Goal: Task Accomplishment & Management: Manage account settings

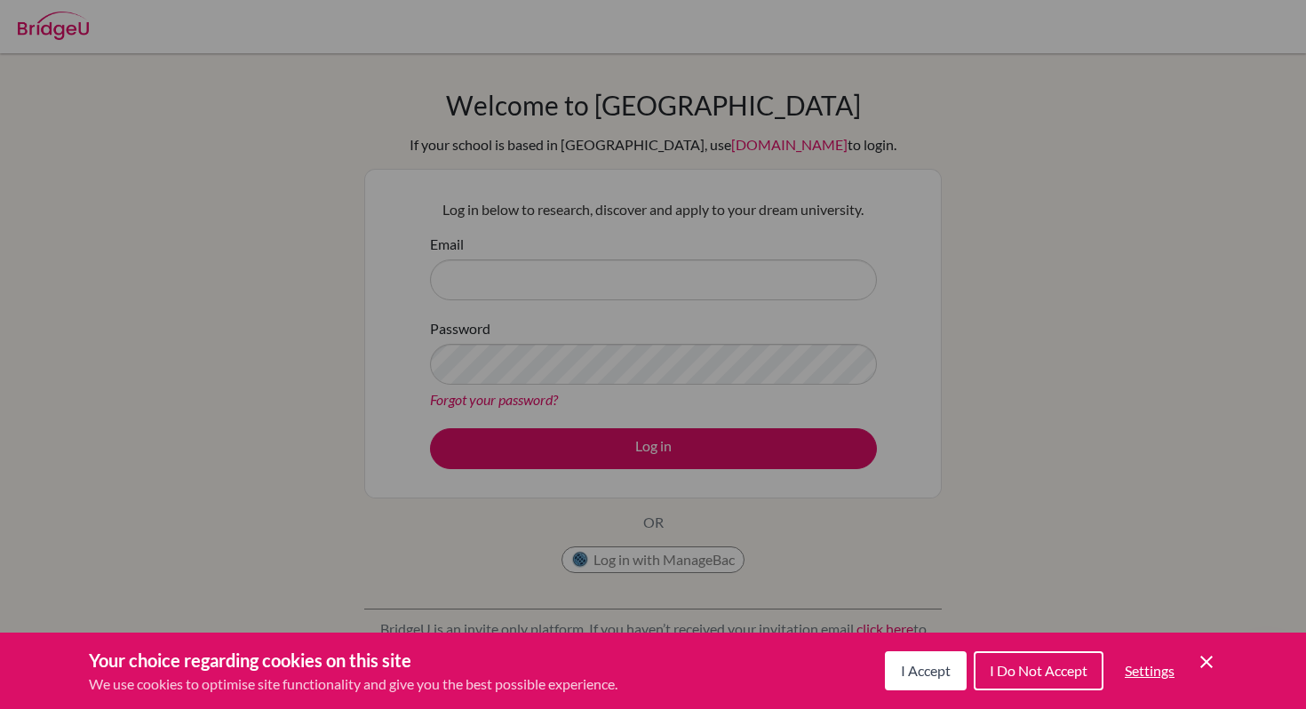
click at [1105, 352] on div "Cookie Preferences" at bounding box center [653, 354] width 1306 height 709
click at [921, 673] on span "I Accept" at bounding box center [926, 670] width 50 height 17
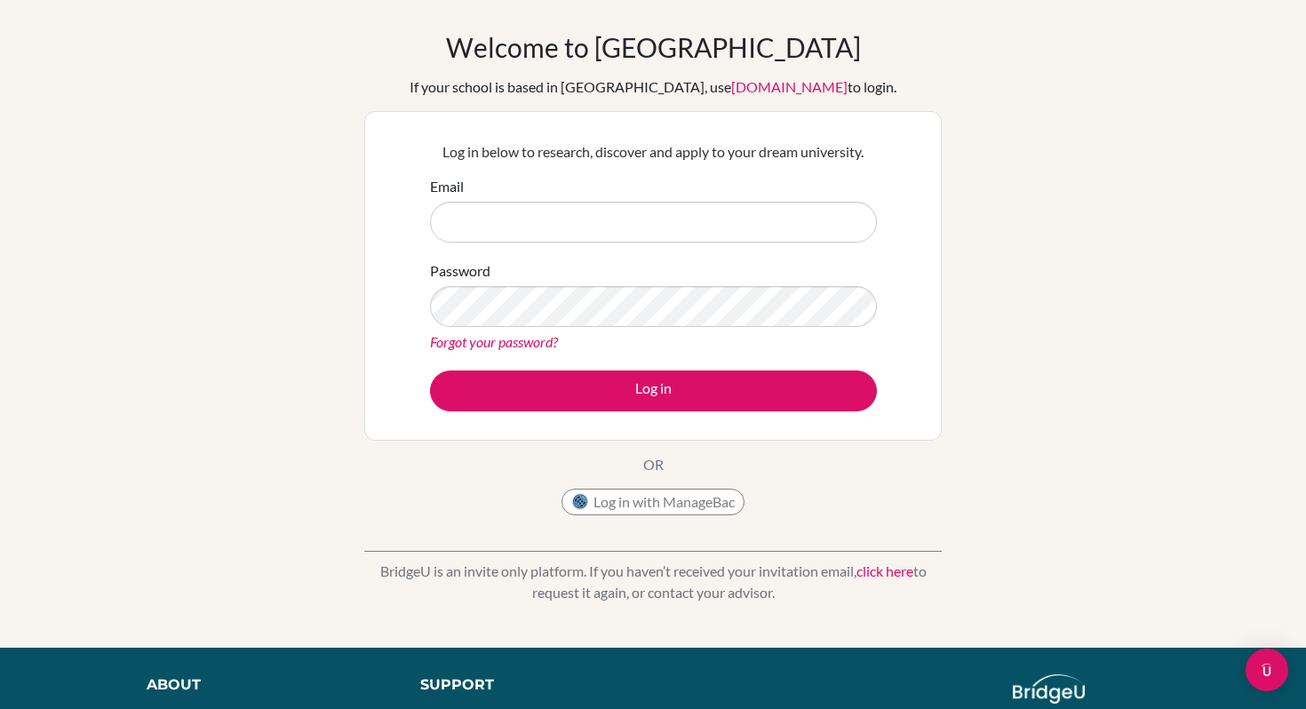
scroll to position [54, 0]
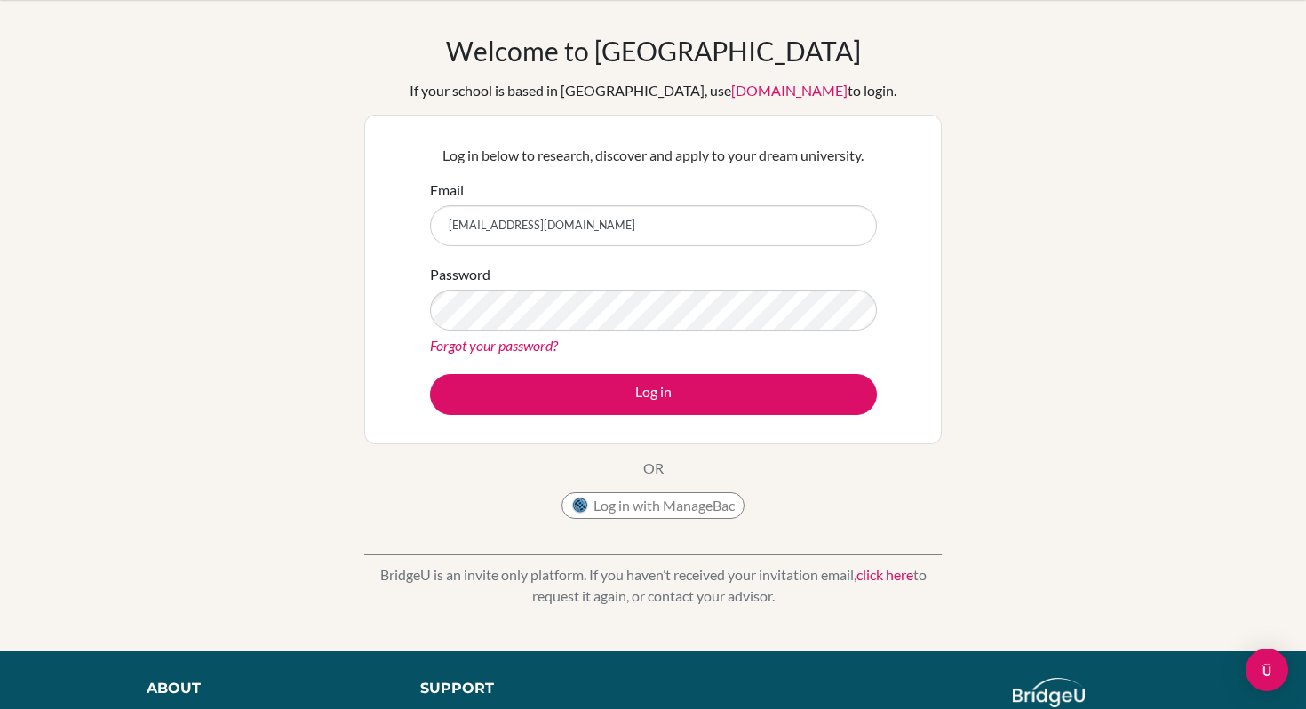
type input "lmohemmane@cas.ac.ma"
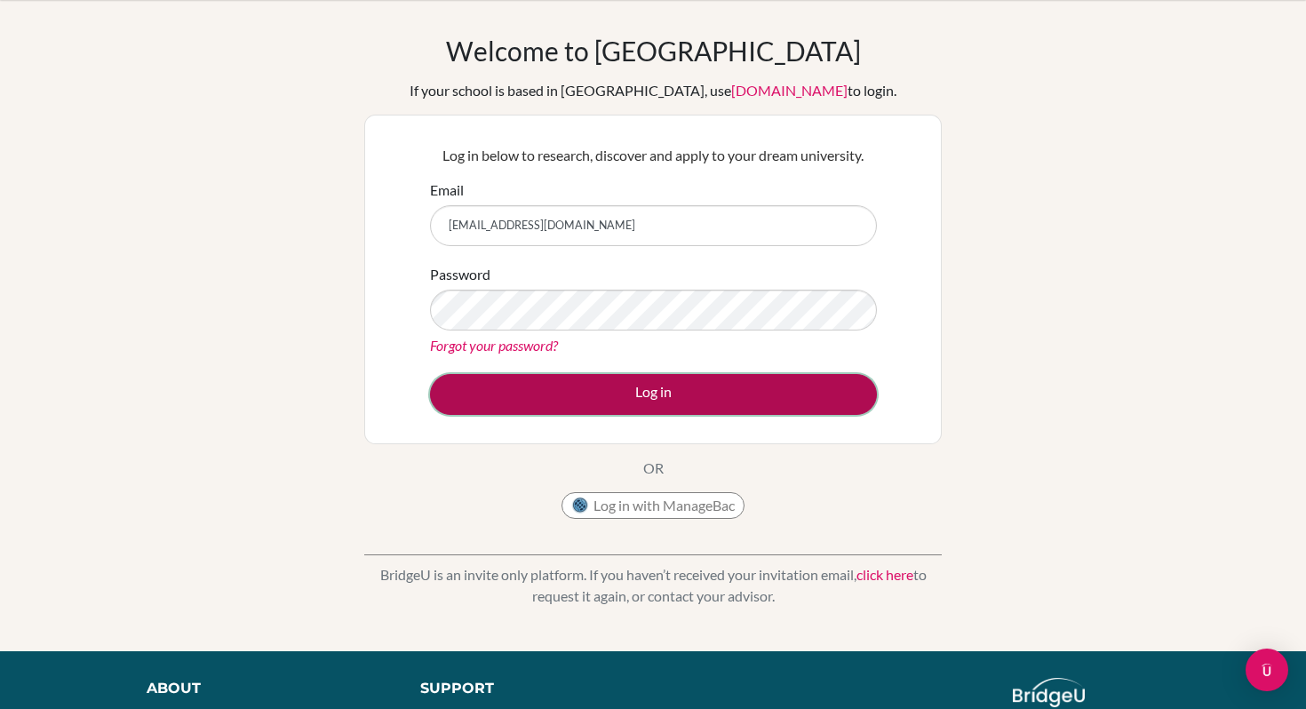
click at [703, 384] on button "Log in" at bounding box center [653, 394] width 447 height 41
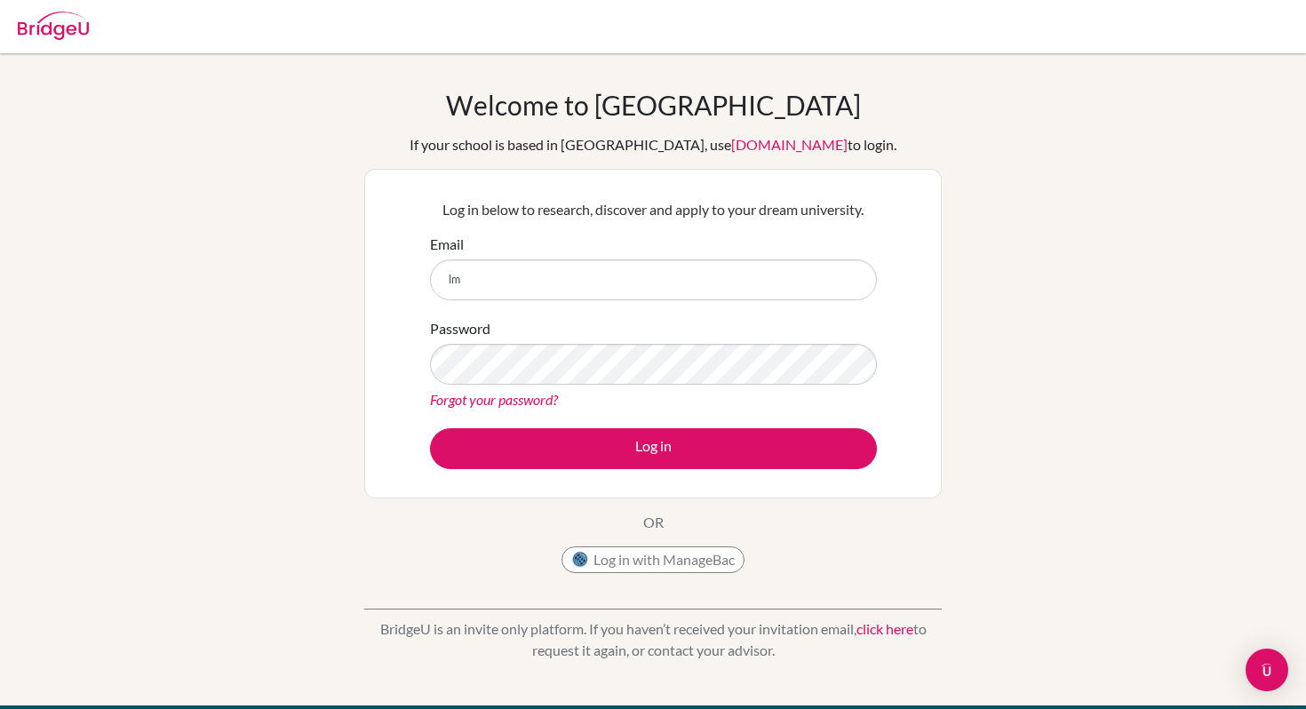
type input "[EMAIL_ADDRESS][DOMAIN_NAME]"
click at [507, 402] on link "Forgot your password?" at bounding box center [494, 399] width 128 height 17
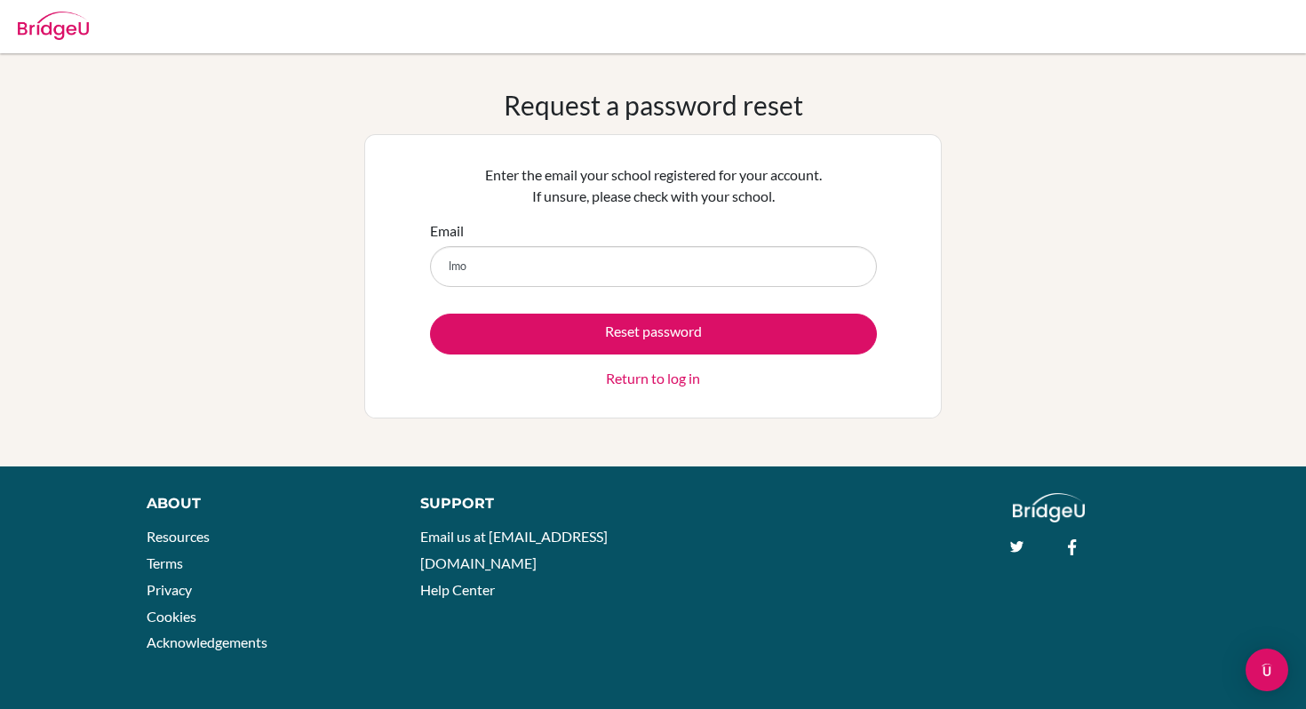
type input "[EMAIL_ADDRESS][DOMAIN_NAME]"
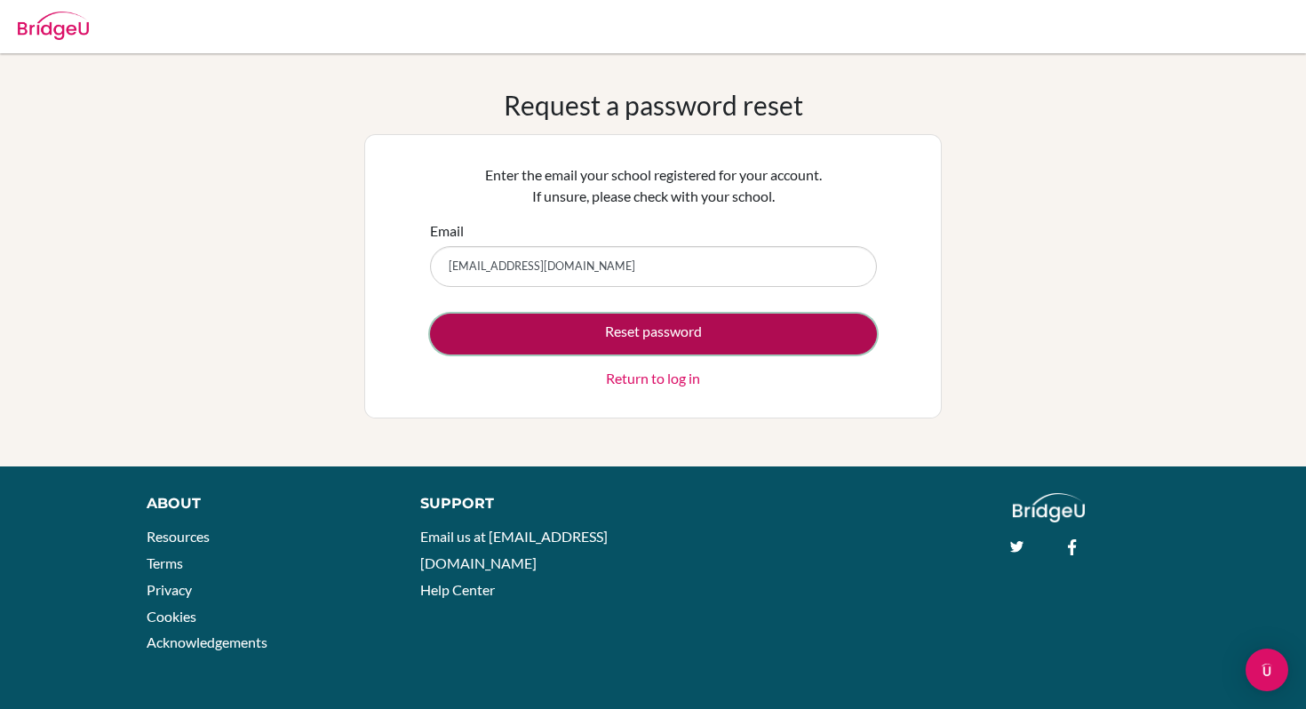
click at [682, 340] on button "Reset password" at bounding box center [653, 334] width 447 height 41
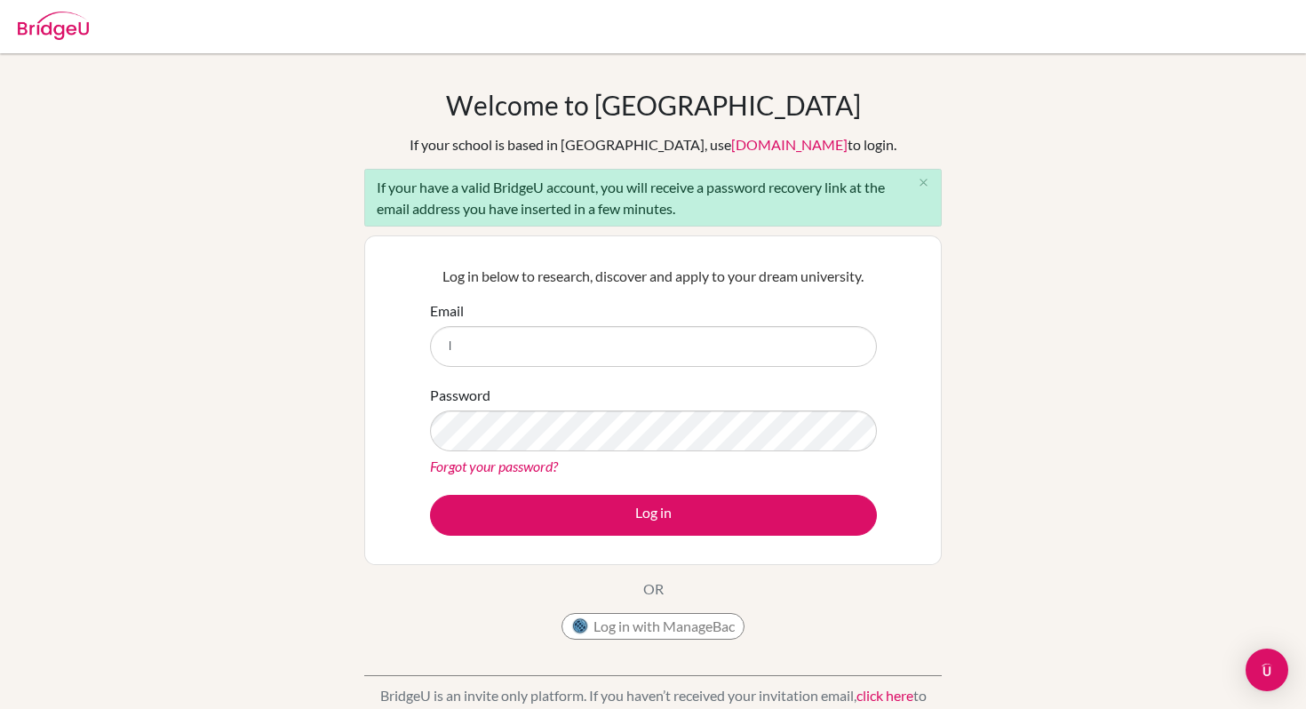
type input "[EMAIL_ADDRESS][DOMAIN_NAME]"
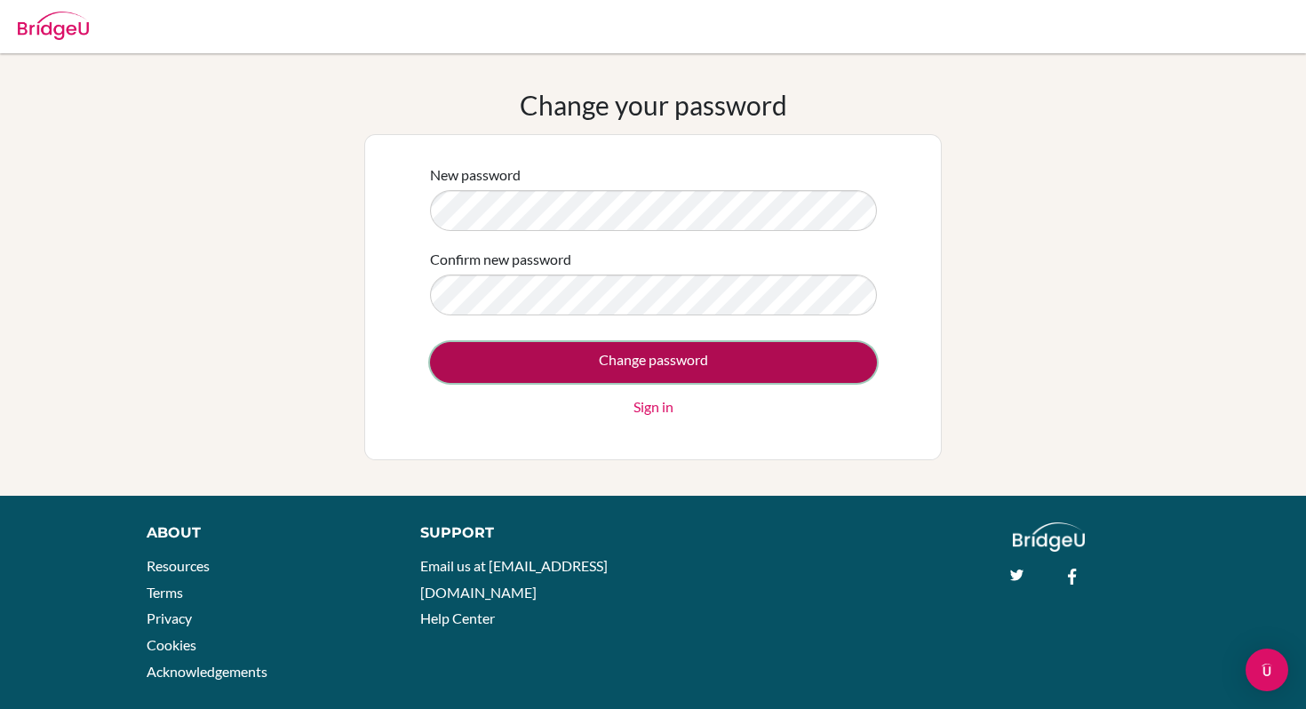
click at [602, 351] on input "Change password" at bounding box center [653, 362] width 447 height 41
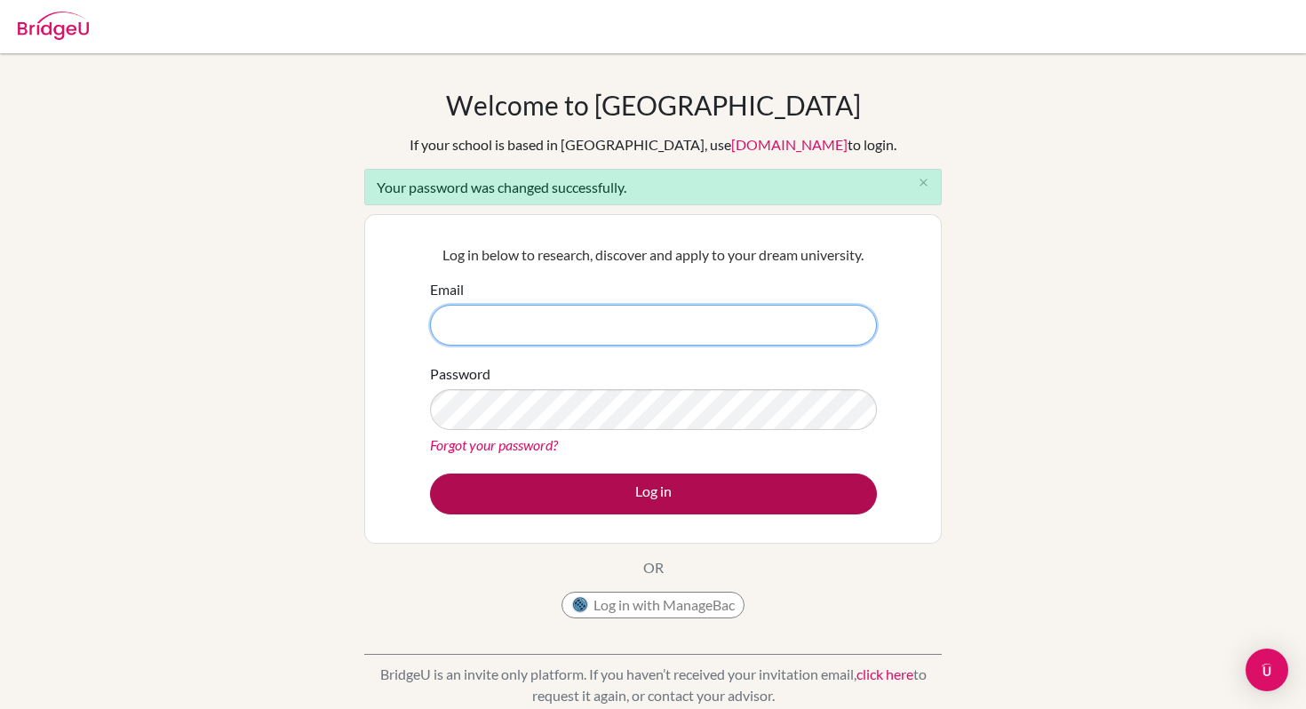
type input "[EMAIL_ADDRESS][DOMAIN_NAME]"
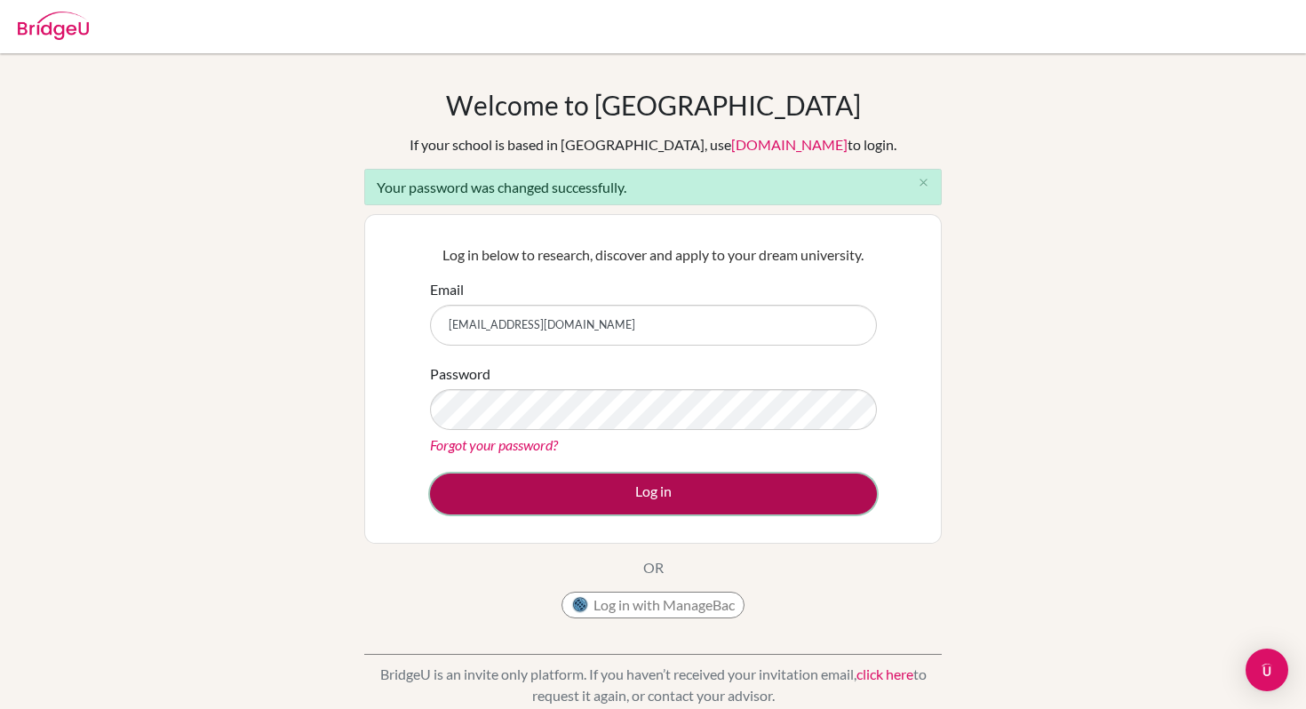
click at [611, 491] on button "Log in" at bounding box center [653, 494] width 447 height 41
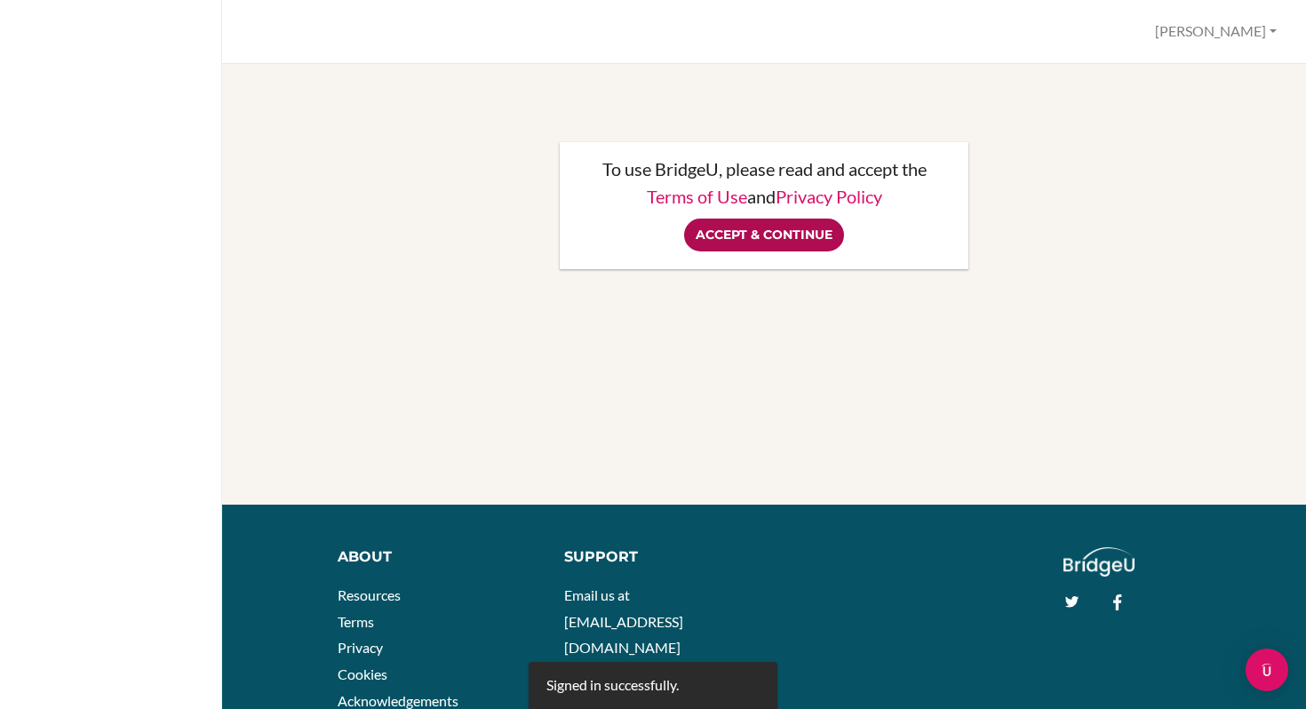
click at [791, 235] on input "Accept & Continue" at bounding box center [764, 235] width 160 height 33
